Goal: Register for event/course

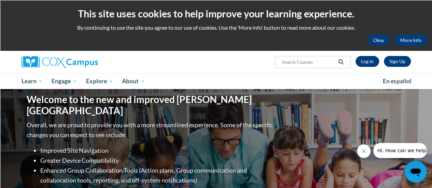
click at [379, 34] on div "This site uses cookies to help improve your learning experience. By continuing …" at bounding box center [216, 25] width 432 height 51
click at [381, 40] on button "Okay" at bounding box center [379, 40] width 22 height 11
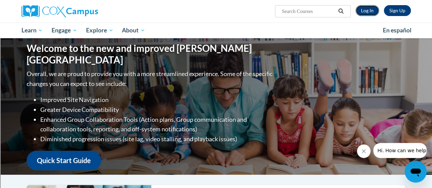
click at [372, 11] on link "Log In" at bounding box center [368, 10] width 24 height 11
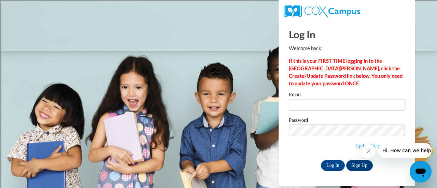
click at [369, 151] on icon "Close message from company" at bounding box center [368, 151] width 5 height 5
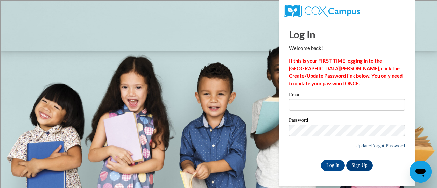
click at [363, 148] on link "Update/Forgot Password" at bounding box center [381, 145] width 50 height 5
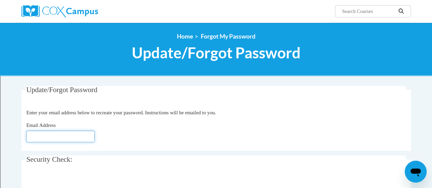
click at [71, 136] on input "Email Address" at bounding box center [60, 137] width 68 height 12
type input "[EMAIL_ADDRESS][DOMAIN_NAME]"
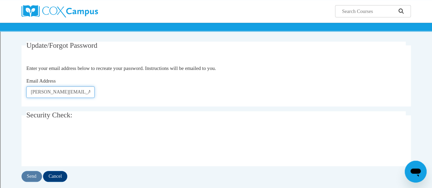
scroll to position [47, 0]
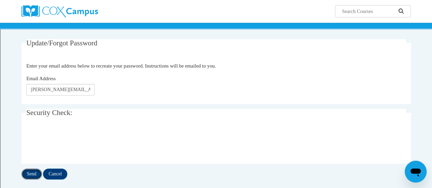
click at [32, 175] on input "Send" at bounding box center [32, 174] width 20 height 11
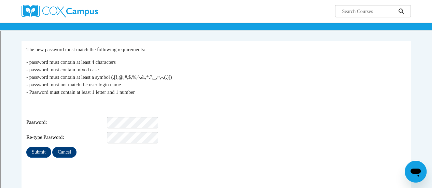
scroll to position [45, 0]
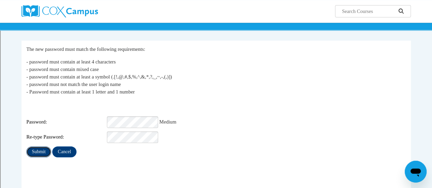
click at [39, 147] on input "Submit" at bounding box center [38, 152] width 25 height 11
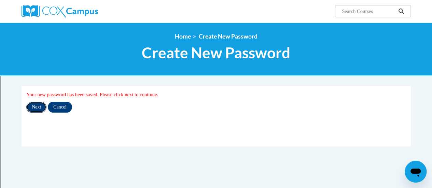
click at [39, 108] on input "Next" at bounding box center [36, 107] width 20 height 11
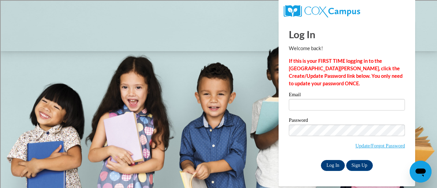
type input "jodi.zarling@rusd.org"
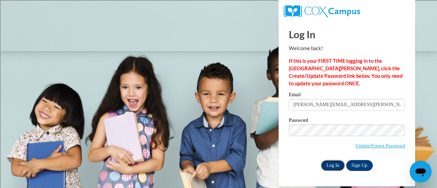
click at [329, 166] on input "Log In" at bounding box center [333, 165] width 24 height 11
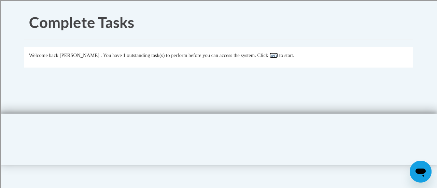
click at [278, 56] on link "here" at bounding box center [274, 55] width 9 height 5
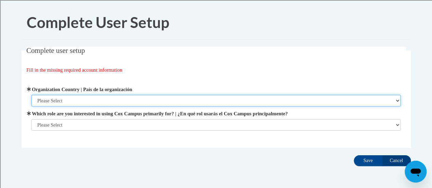
click at [210, 101] on select "Please Select United States | Estados Unidos Outside of the United States | Fue…" at bounding box center [215, 101] width 369 height 12
select select "ad49bcad-a171-4b2e-b99c-48b446064914"
click at [31, 95] on select "Please Select United States | Estados Unidos Outside of the United States | Fue…" at bounding box center [215, 101] width 369 height 12
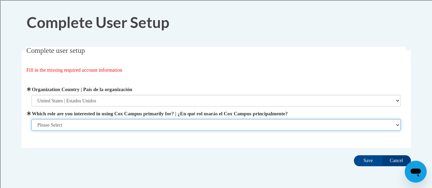
click at [169, 124] on select "Please Select College/University | Colegio/Universidad Community/Nonprofit Part…" at bounding box center [215, 125] width 369 height 12
select select "fbf2d438-af2f-41f8-98f1-81c410e29de3"
click at [31, 131] on select "Please Select College/University | Colegio/Universidad Community/Nonprofit Part…" at bounding box center [215, 125] width 369 height 12
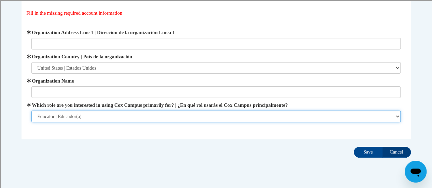
scroll to position [58, 0]
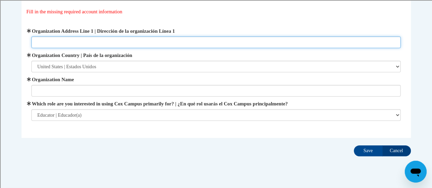
click at [181, 42] on input "Organization Address Line 1 | Dirección de la organización Línea 1" at bounding box center [215, 43] width 369 height 12
type input "3535 LaSalle St."
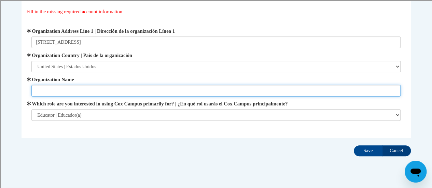
click at [105, 91] on input "Organization Name" at bounding box center [215, 91] width 369 height 12
type input "Racine Unified School District"
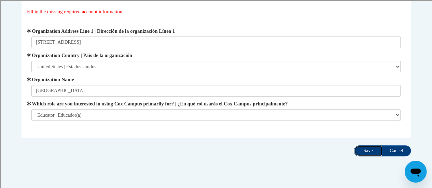
click at [368, 152] on input "Save" at bounding box center [368, 151] width 29 height 11
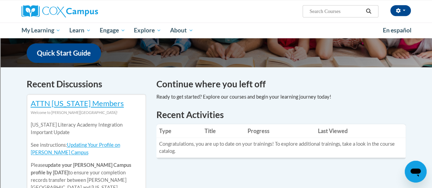
scroll to position [173, 0]
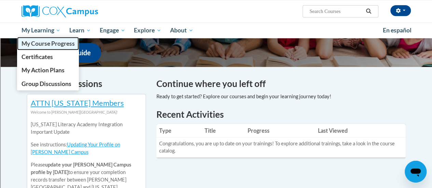
click at [55, 41] on span "My Course Progress" at bounding box center [47, 43] width 53 height 7
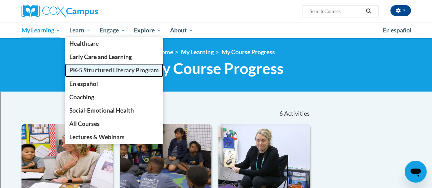
click at [120, 70] on span "PK-5 Structured Literacy Program" at bounding box center [113, 70] width 89 height 7
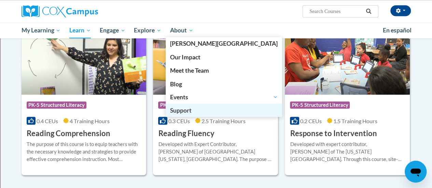
scroll to position [602, 0]
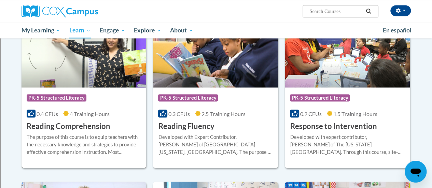
click at [55, 124] on h3 "Reading Comprehension" at bounding box center [69, 126] width 84 height 11
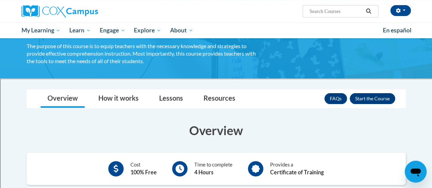
scroll to position [47, 0]
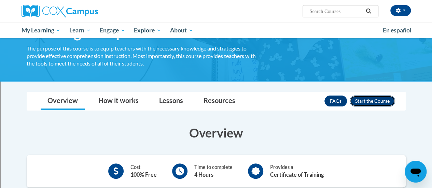
click at [365, 100] on button "Enroll" at bounding box center [372, 101] width 45 height 11
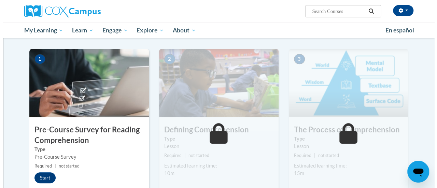
scroll to position [130, 0]
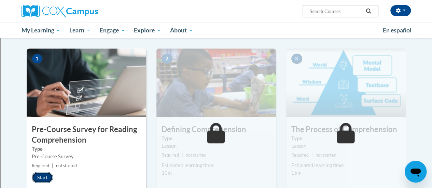
click at [47, 178] on button "Start" at bounding box center [42, 177] width 21 height 11
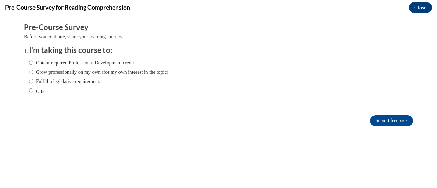
scroll to position [0, 0]
click at [29, 62] on input "Obtain required Professional Development credit." at bounding box center [31, 63] width 4 height 8
radio input "true"
click at [29, 74] on input "Grow professionally on my own (for my own interest in the topic)." at bounding box center [31, 72] width 4 height 8
radio input "true"
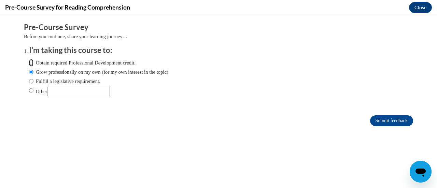
click at [29, 62] on input "Obtain required Professional Development credit." at bounding box center [31, 63] width 4 height 8
radio input "true"
click at [29, 81] on input "Fulfill a legislative requirement." at bounding box center [31, 82] width 4 height 8
radio input "true"
click at [376, 122] on input "Submit feedback" at bounding box center [391, 120] width 43 height 11
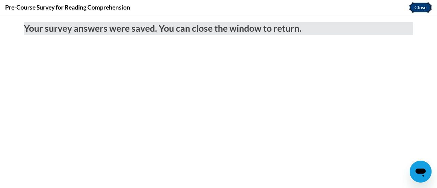
click at [419, 7] on button "Close" at bounding box center [420, 7] width 23 height 11
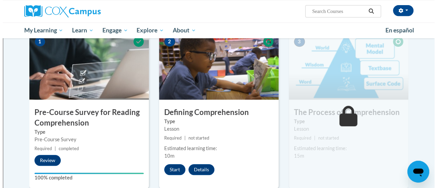
scroll to position [146, 0]
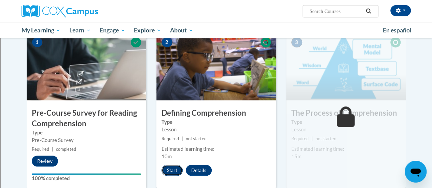
click at [171, 170] on button "Start" at bounding box center [172, 170] width 21 height 11
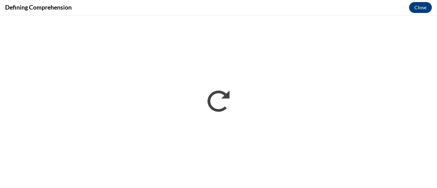
scroll to position [0, 0]
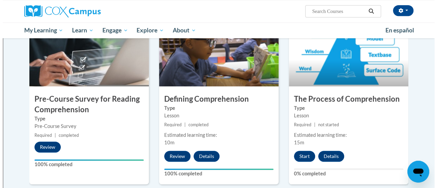
scroll to position [168, 0]
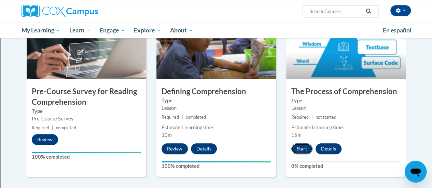
click at [299, 149] on button "Start" at bounding box center [301, 148] width 21 height 11
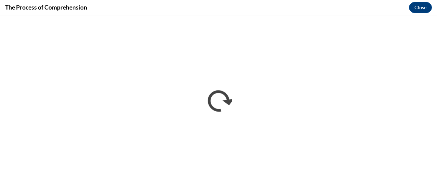
scroll to position [0, 0]
